Goal: Task Accomplishment & Management: Use online tool/utility

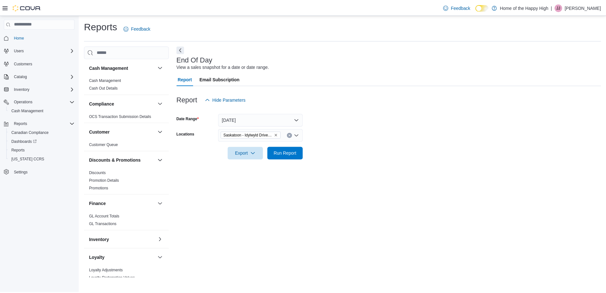
scroll to position [270, 0]
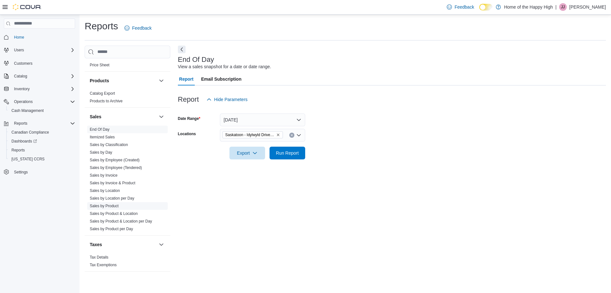
click at [116, 204] on link "Sales by Product" at bounding box center [104, 205] width 29 height 4
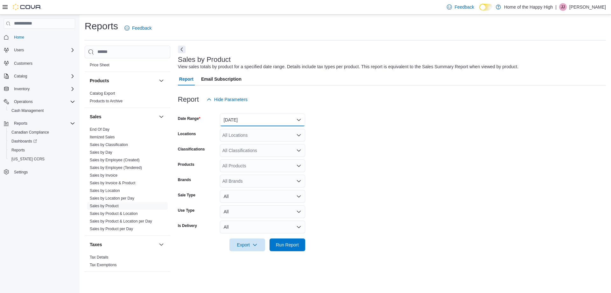
click at [246, 119] on button "[DATE]" at bounding box center [262, 119] width 85 height 13
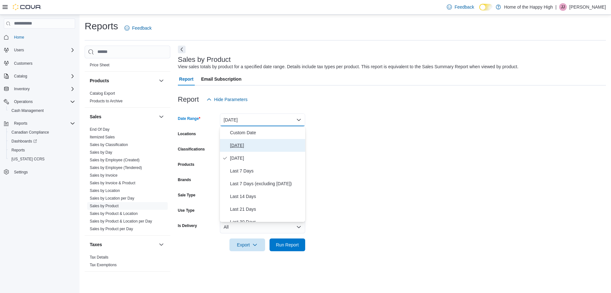
click at [247, 144] on span "[DATE]" at bounding box center [266, 145] width 73 height 8
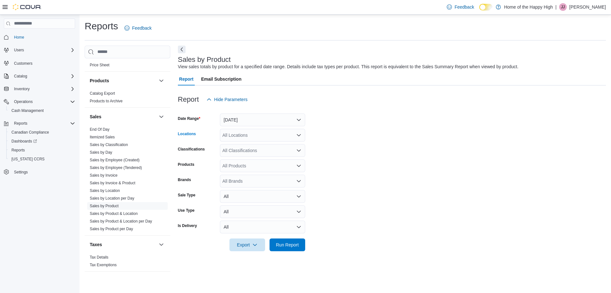
click at [253, 133] on div "All Locations" at bounding box center [262, 135] width 85 height 13
type input "***"
drag, startPoint x: 259, startPoint y: 144, endPoint x: 368, endPoint y: 150, distance: 108.7
click at [259, 144] on span "Saskatoon - Idylwyld Drive - Fire & Flower" at bounding box center [287, 146] width 83 height 6
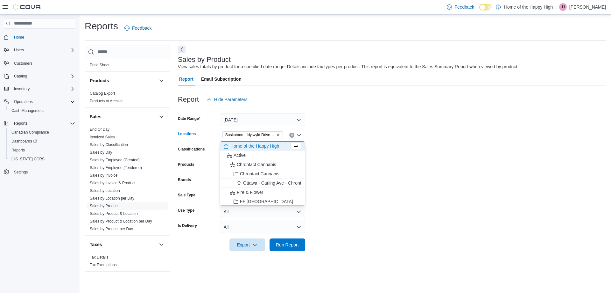
click at [381, 151] on form "Date Range [DATE] Locations [GEOGRAPHIC_DATA] - [GEOGRAPHIC_DATA] - Fire & Flow…" at bounding box center [392, 178] width 428 height 145
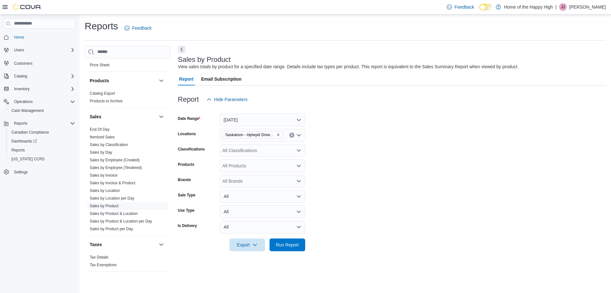
click at [261, 152] on div "All Classifications" at bounding box center [262, 150] width 85 height 13
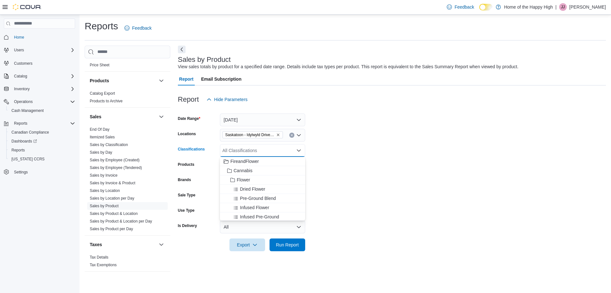
click at [424, 182] on form "Date Range [DATE] Locations [GEOGRAPHIC_DATA] - Idylwyld Drive - Fire & Flower …" at bounding box center [392, 178] width 428 height 145
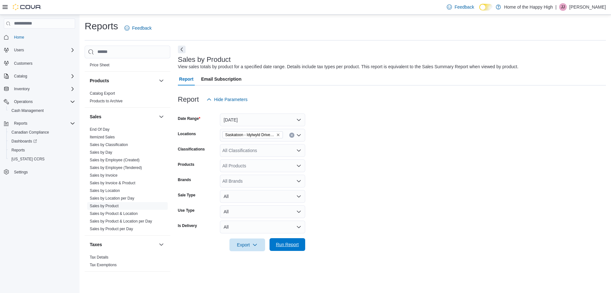
click at [295, 243] on span "Run Report" at bounding box center [287, 244] width 23 height 6
click at [285, 148] on div "All Classifications" at bounding box center [262, 150] width 85 height 13
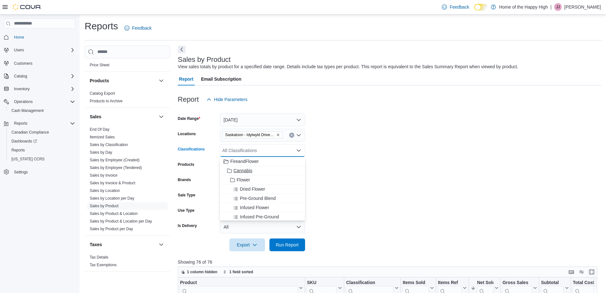
click at [248, 170] on span "Cannabis" at bounding box center [243, 170] width 19 height 6
click at [317, 197] on form "Date Range [DATE] Locations [GEOGRAPHIC_DATA] - Idylwyld Drive - Fire & Flower …" at bounding box center [390, 178] width 424 height 145
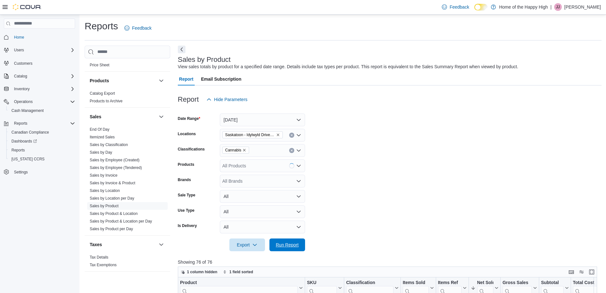
click at [297, 243] on span "Run Report" at bounding box center [287, 244] width 23 height 6
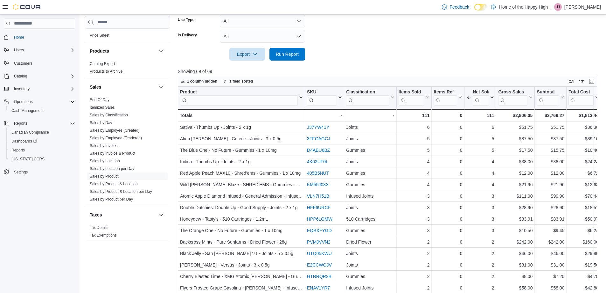
scroll to position [191, 0]
